Goal: Information Seeking & Learning: Learn about a topic

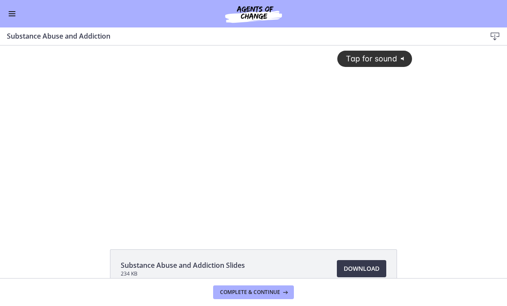
click at [143, 195] on div "Tap for sound @keyframes VOLUME_SMALL_WAVE_FLASH { 0% { opacity: 0; } 33% { opa…" at bounding box center [254, 131] width 328 height 170
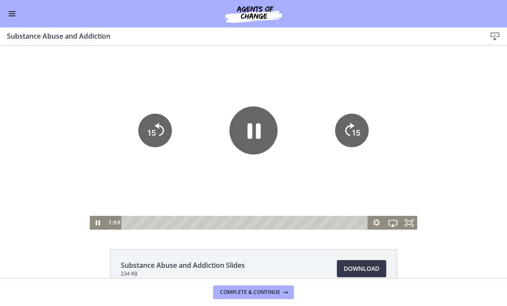
click at [407, 230] on div "Substance Abuse and Addiction Slides 234 KB Download Opens in a new window" at bounding box center [253, 162] width 507 height 233
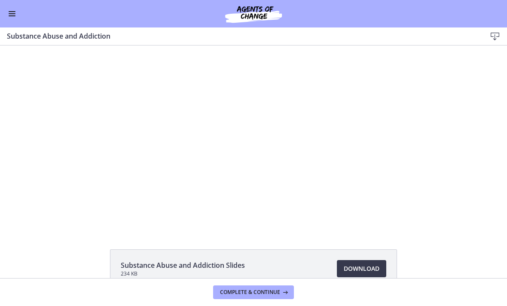
click at [400, 224] on icon "Airplay" at bounding box center [393, 223] width 20 height 16
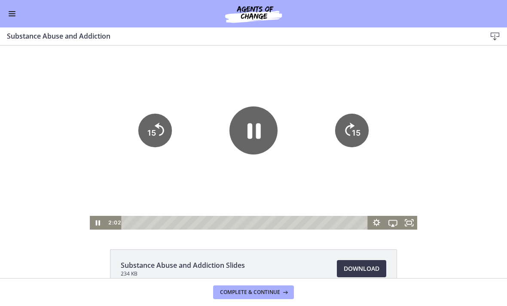
click at [408, 219] on icon "Fullscreen" at bounding box center [409, 223] width 16 height 14
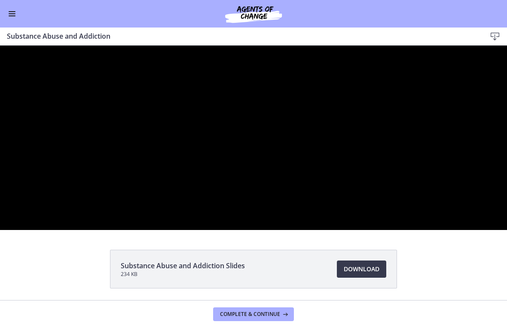
click at [68, 230] on div at bounding box center [253, 138] width 507 height 184
click at [220, 230] on div at bounding box center [253, 138] width 507 height 184
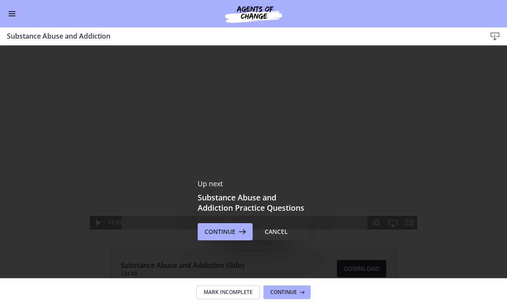
click at [219, 225] on button "Continue" at bounding box center [224, 231] width 55 height 17
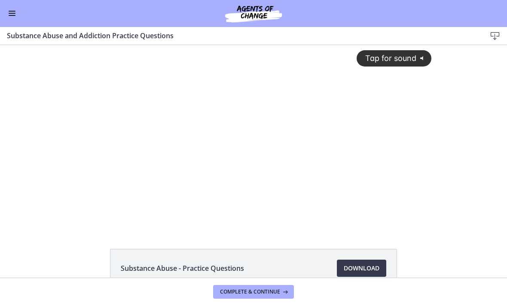
click at [231, 197] on div "Tap for sound @keyframes VOLUME_SMALL_WAVE_FLASH { 0% { opacity: 0; } 33% { opa…" at bounding box center [253, 130] width 366 height 170
click at [154, 159] on div at bounding box center [253, 137] width 366 height 184
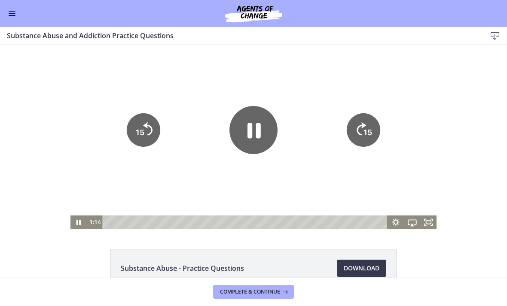
click at [253, 138] on icon "Pause" at bounding box center [253, 130] width 48 height 48
click at [425, 227] on icon "Fullscreen" at bounding box center [428, 223] width 16 height 14
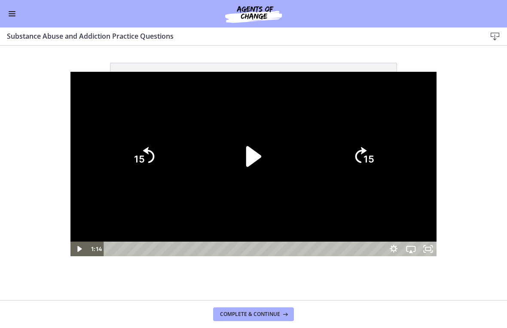
click at [70, 153] on div at bounding box center [253, 164] width 366 height 184
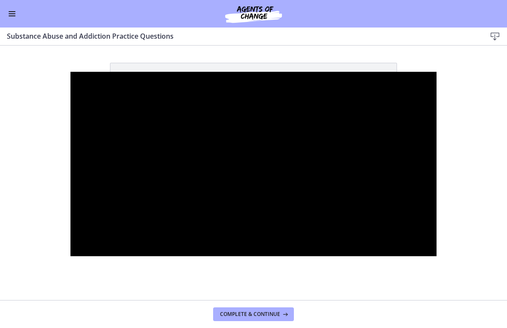
click at [89, 179] on div at bounding box center [253, 164] width 366 height 184
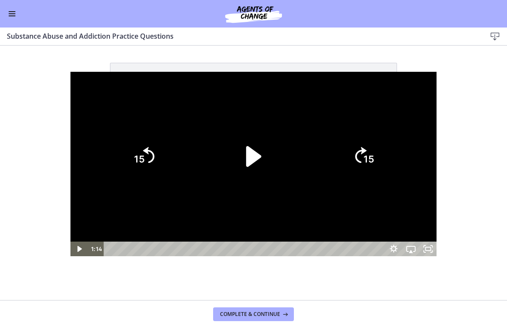
click at [256, 150] on icon "Play Video" at bounding box center [253, 156] width 59 height 59
click at [437, 72] on div at bounding box center [253, 164] width 366 height 184
